Goal: Book appointment/travel/reservation

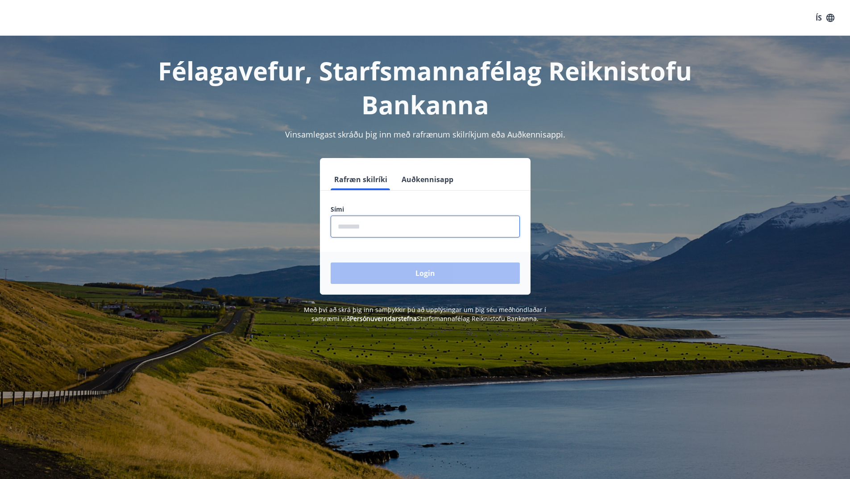
click at [384, 224] on input "phone" at bounding box center [425, 226] width 189 height 22
type input "********"
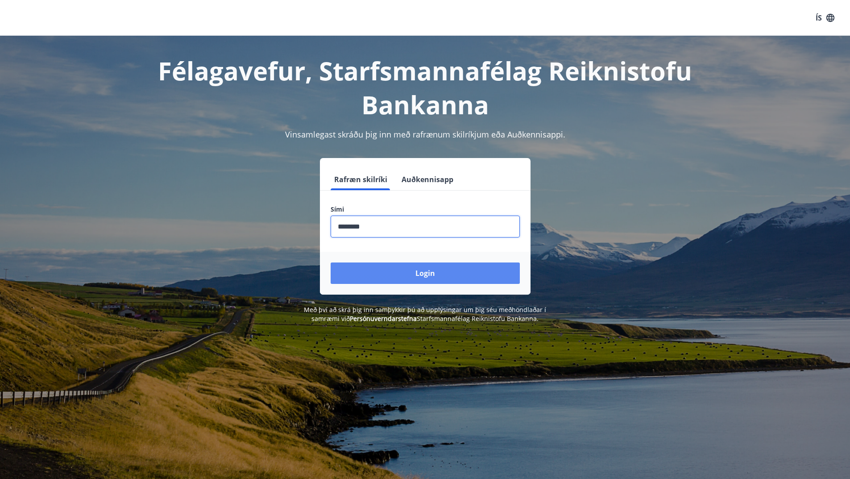
click at [424, 275] on button "Login" at bounding box center [425, 272] width 189 height 21
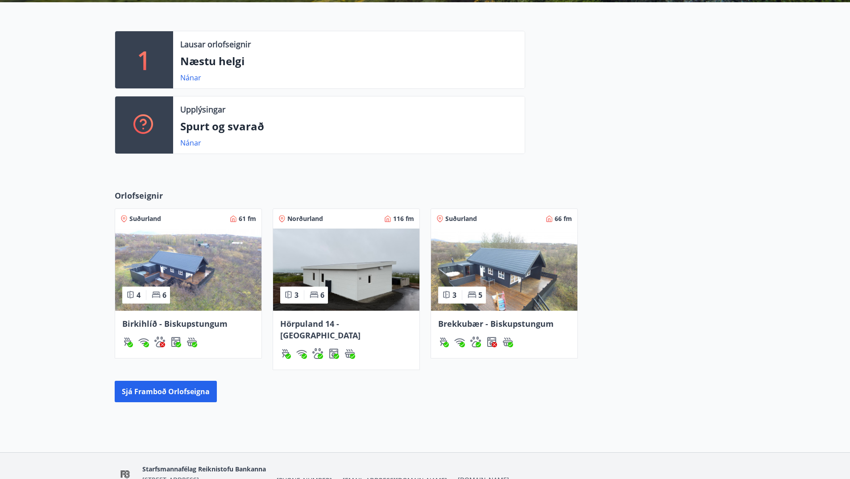
scroll to position [238, 0]
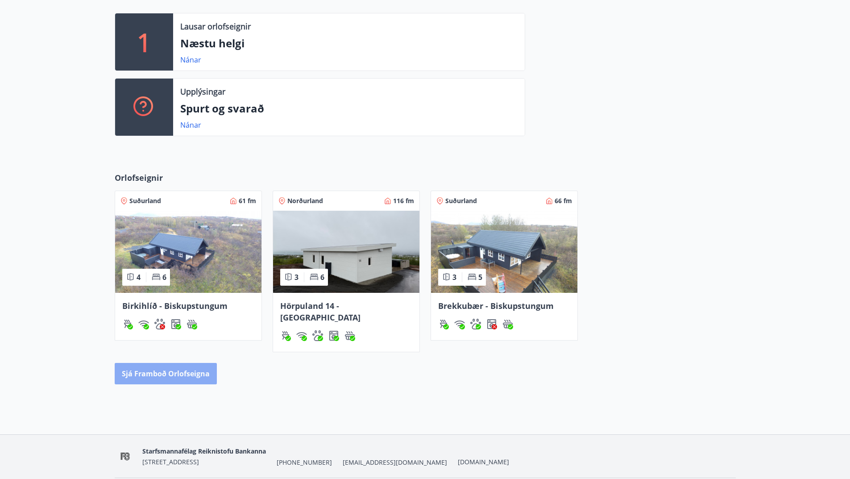
click at [200, 363] on button "Sjá framboð orlofseigna" at bounding box center [166, 373] width 102 height 21
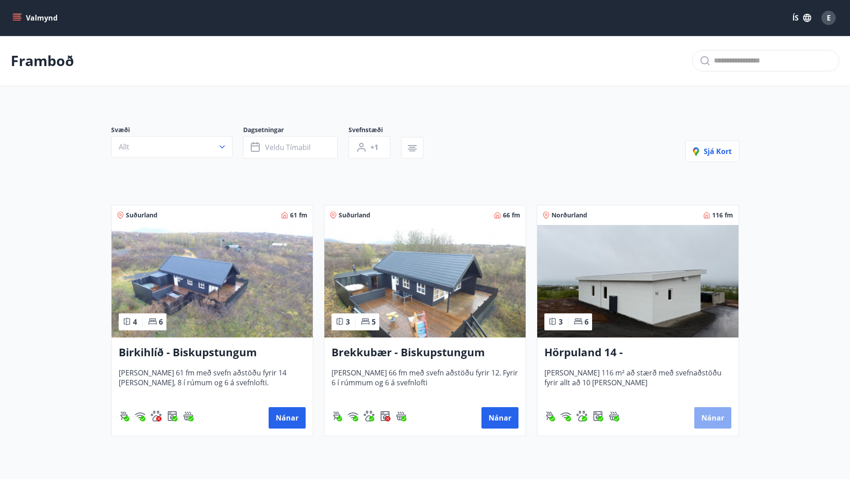
click at [711, 416] on button "Nánar" at bounding box center [712, 417] width 37 height 21
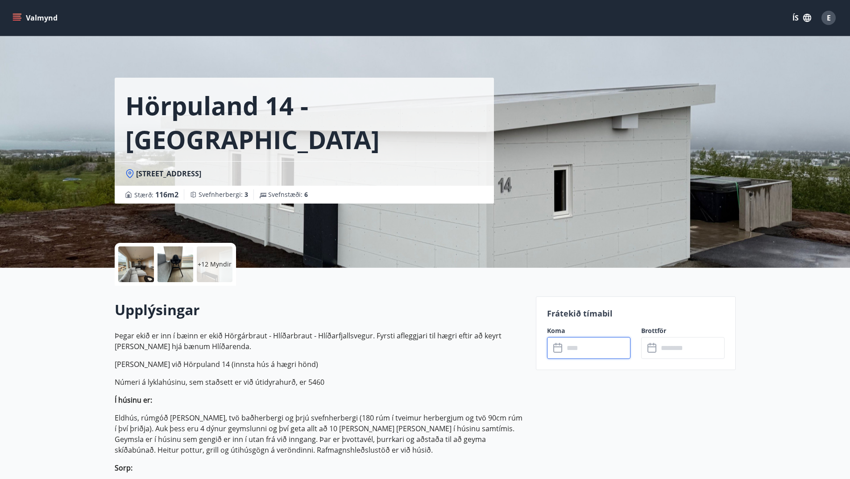
click at [594, 348] on input "text" at bounding box center [597, 348] width 66 height 22
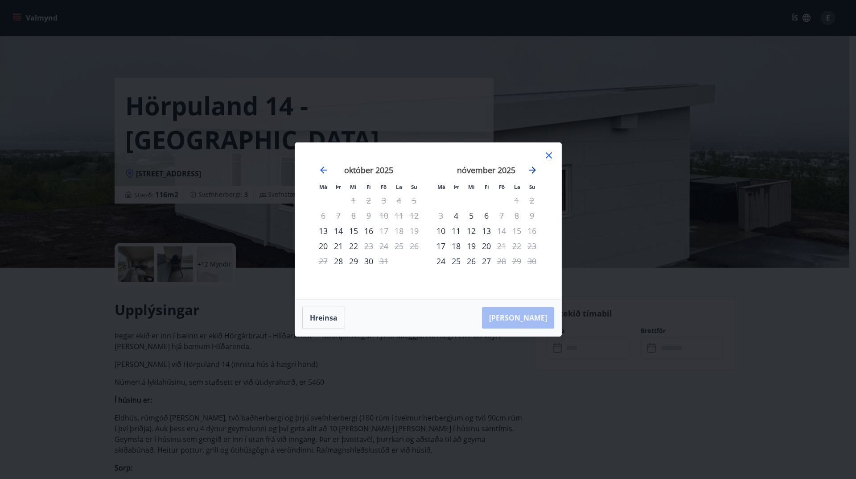
click at [533, 170] on icon "Move forward to switch to the next month." at bounding box center [532, 169] width 7 height 7
click at [517, 231] on div "14" at bounding box center [516, 230] width 15 height 15
click at [533, 168] on icon "Move forward to switch to the next month." at bounding box center [532, 169] width 7 height 7
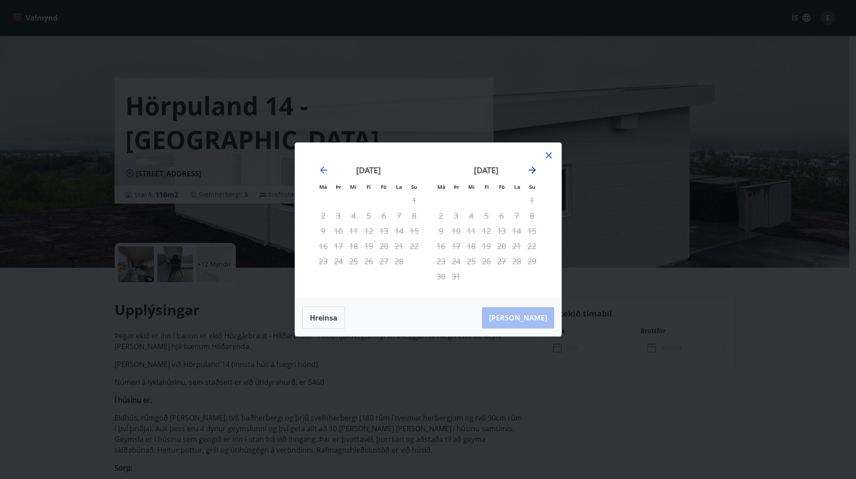
click at [533, 168] on icon "Move forward to switch to the next month." at bounding box center [532, 169] width 7 height 7
click at [324, 169] on icon "Move backward to switch to the previous month." at bounding box center [323, 169] width 7 height 7
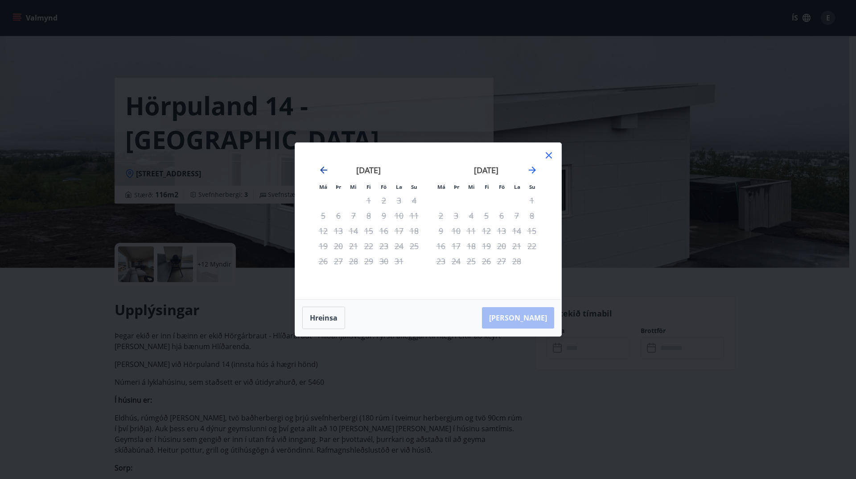
click at [324, 169] on icon "Move backward to switch to the previous month." at bounding box center [323, 169] width 7 height 7
click at [531, 168] on icon "Move forward to switch to the next month." at bounding box center [532, 170] width 11 height 11
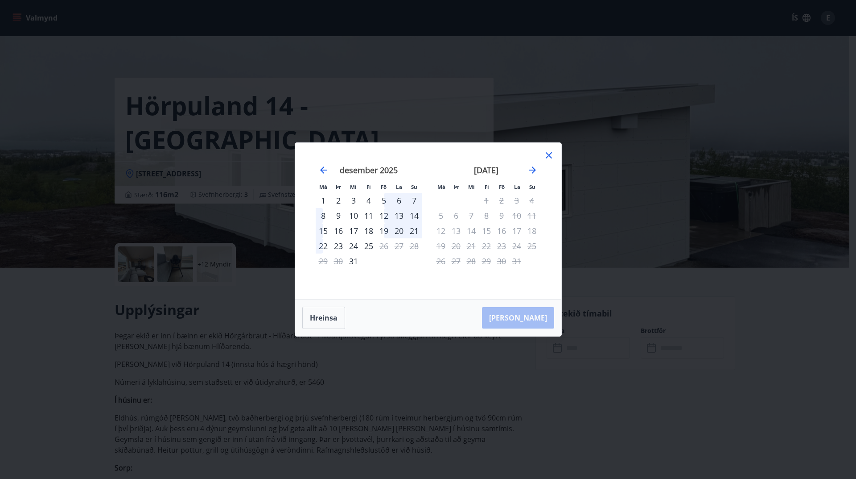
click at [471, 215] on div "7" at bounding box center [471, 215] width 15 height 15
click at [517, 214] on div "10" at bounding box center [516, 215] width 15 height 15
click at [532, 171] on icon "Move forward to switch to the next month." at bounding box center [532, 170] width 11 height 11
click at [528, 170] on icon "Move forward to switch to the next month." at bounding box center [532, 170] width 11 height 11
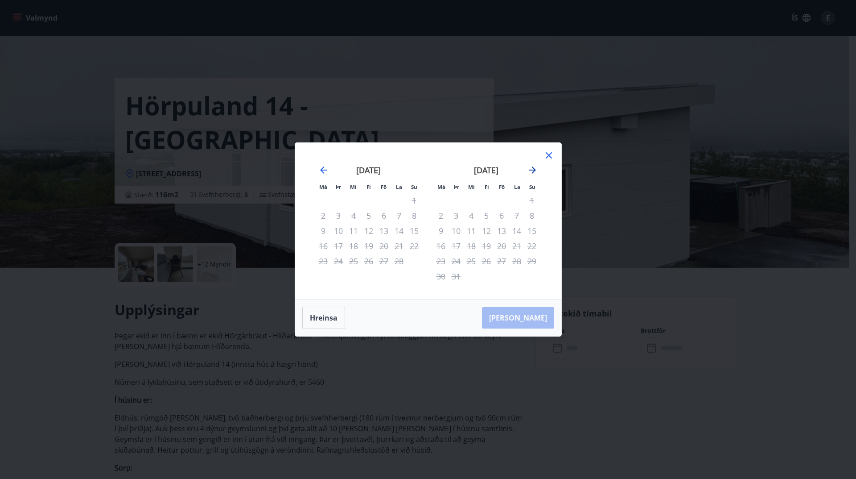
click at [528, 170] on icon "Move forward to switch to the next month." at bounding box center [532, 170] width 11 height 11
click at [549, 157] on icon at bounding box center [549, 155] width 11 height 11
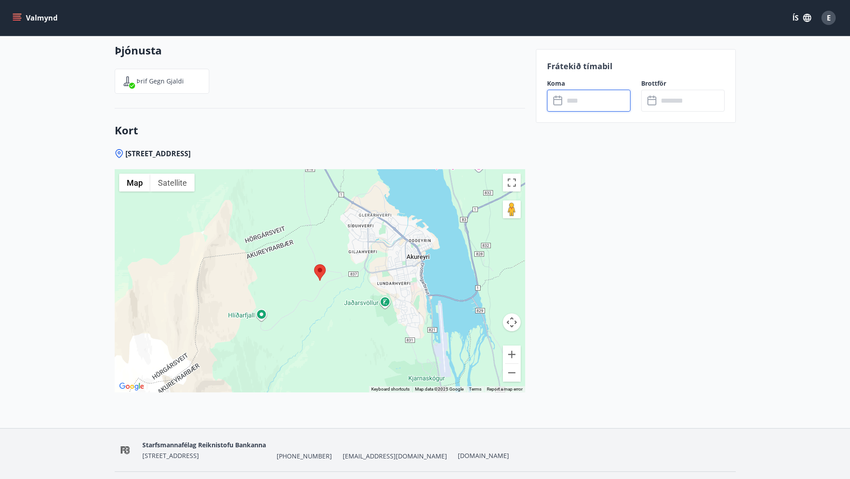
scroll to position [1554, 0]
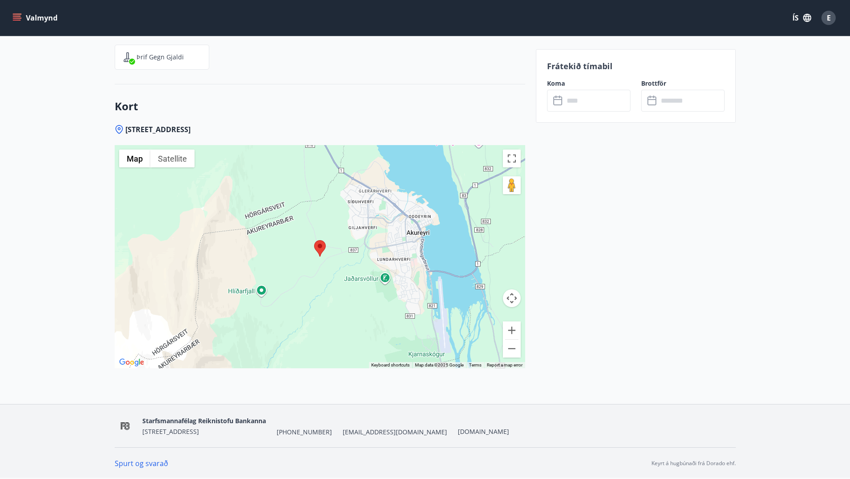
click at [363, 431] on span "[EMAIL_ADDRESS][DOMAIN_NAME]" at bounding box center [395, 431] width 104 height 9
